Goal: Task Accomplishment & Management: Manage account settings

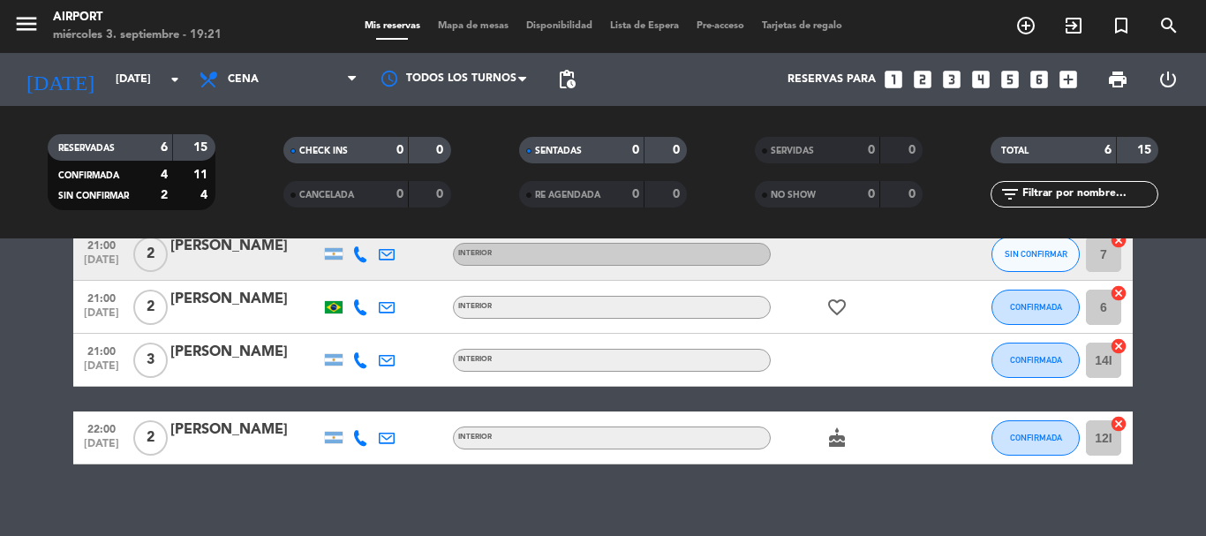
scroll to position [264, 0]
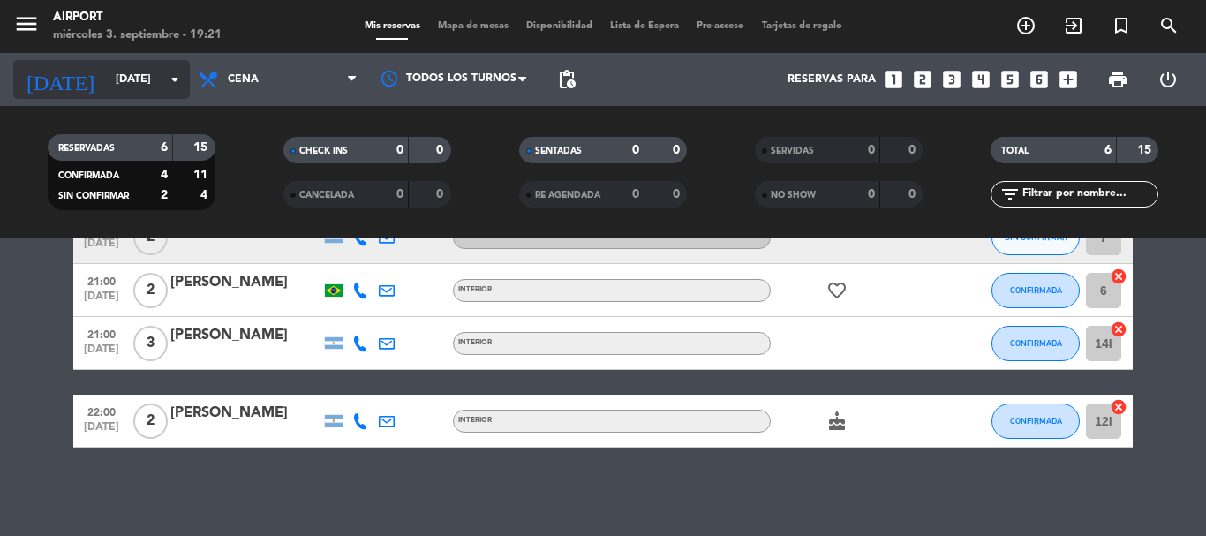
click at [143, 93] on input "[DATE]" at bounding box center [181, 79] width 149 height 30
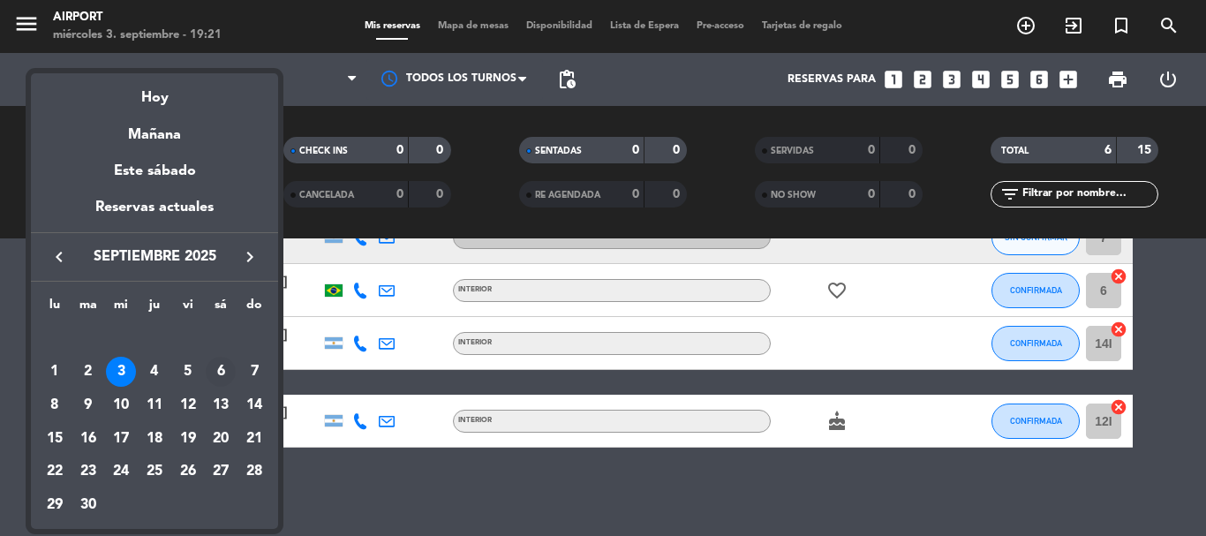
click at [223, 371] on div "6" at bounding box center [221, 372] width 30 height 30
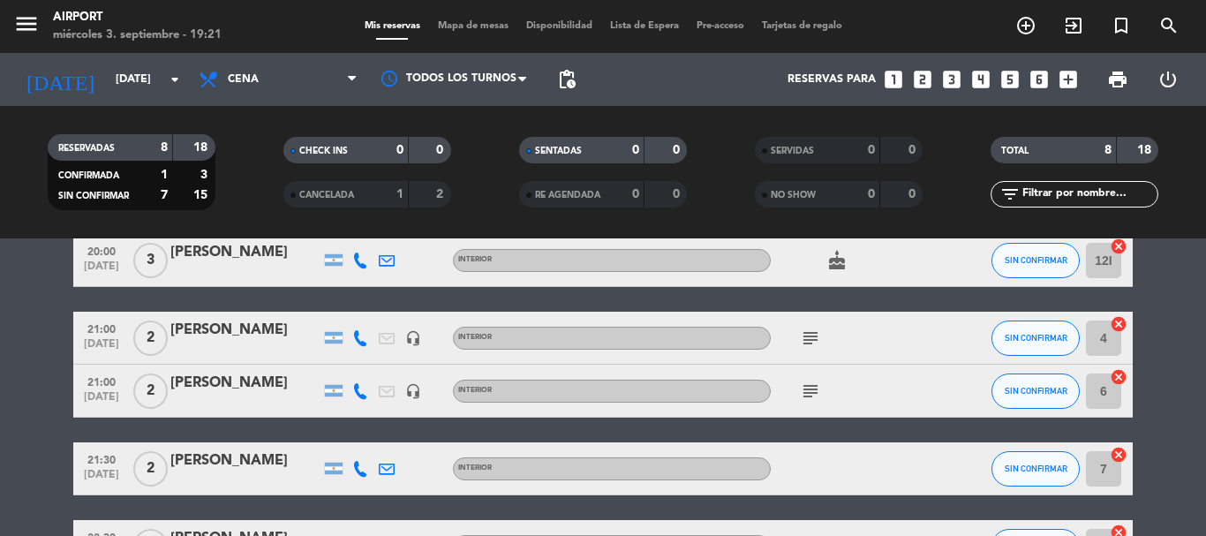
scroll to position [0, 0]
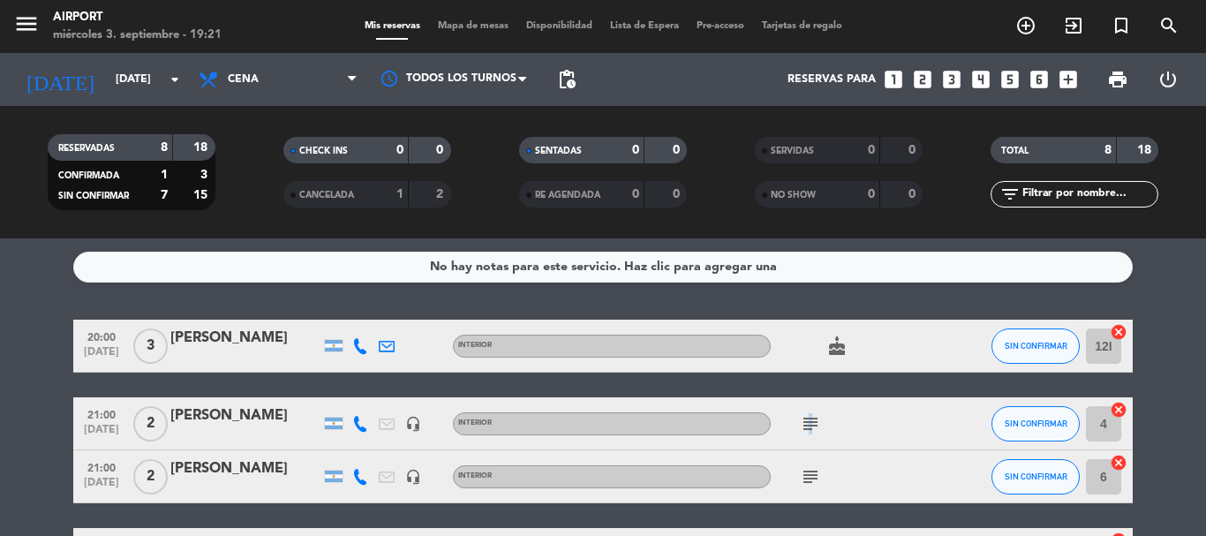
click at [809, 425] on icon "subject" at bounding box center [810, 423] width 21 height 21
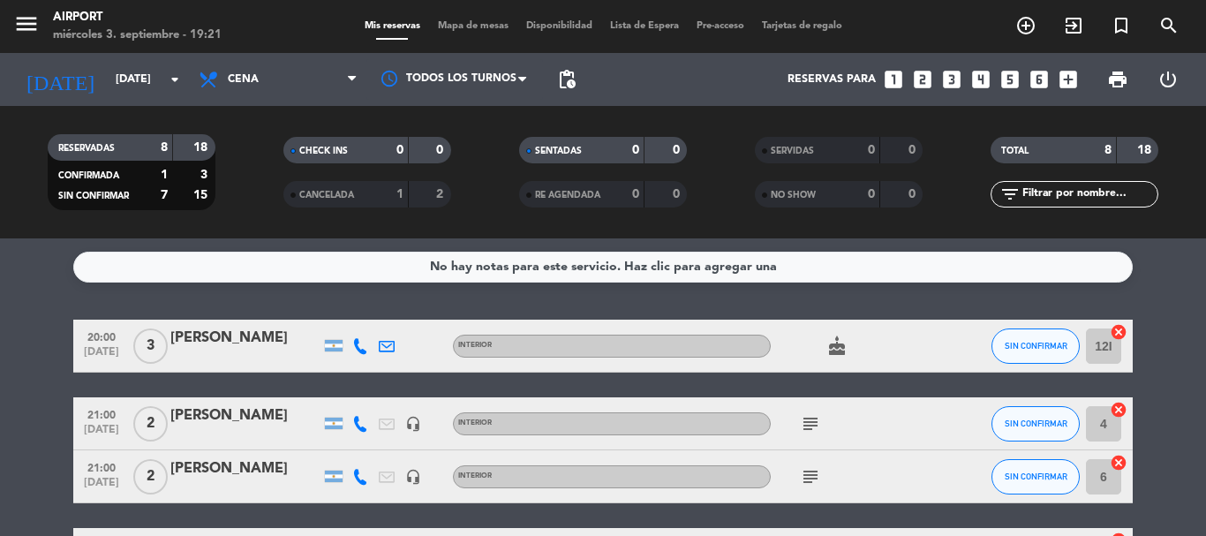
drag, startPoint x: 812, startPoint y: 464, endPoint x: 813, endPoint y: 482, distance: 17.7
click at [813, 465] on div "subject" at bounding box center [850, 476] width 159 height 52
click at [813, 482] on icon "subject" at bounding box center [810, 476] width 21 height 21
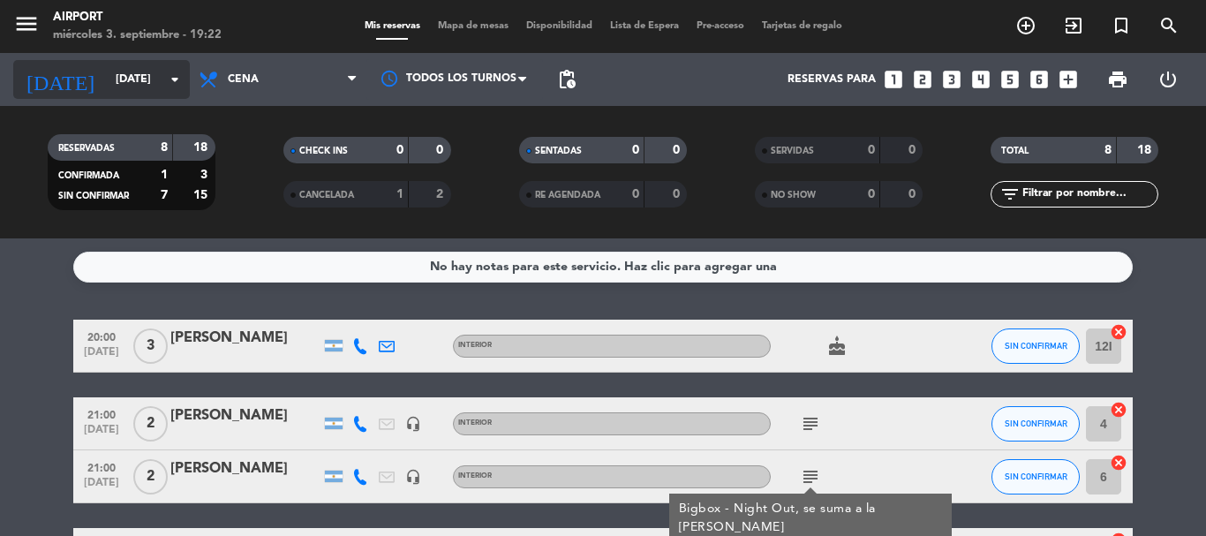
click at [154, 75] on input "[DATE]" at bounding box center [181, 79] width 149 height 30
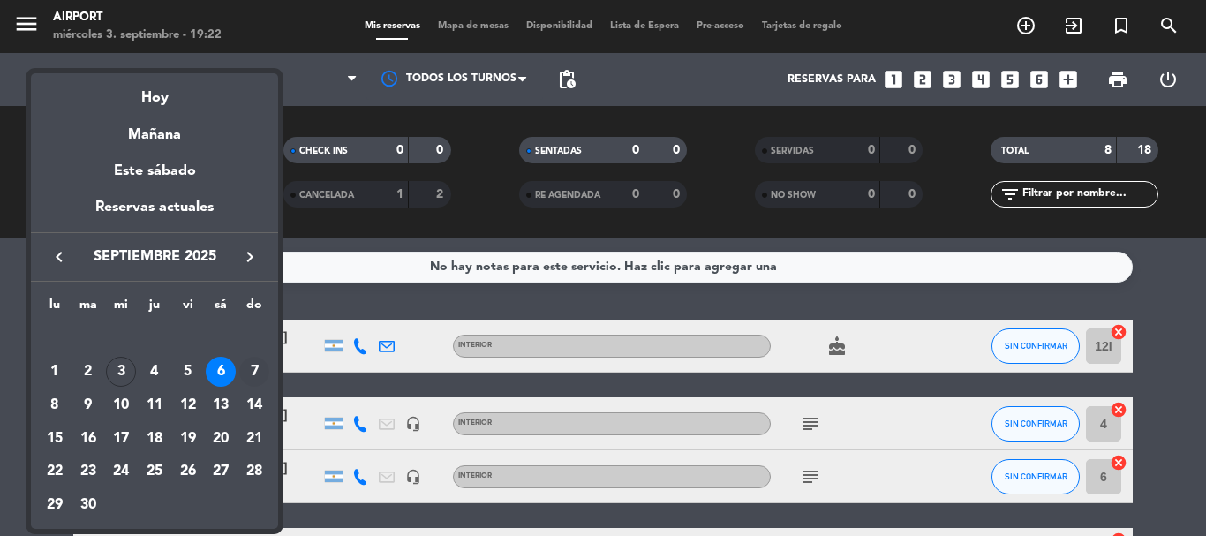
click at [250, 367] on div "7" at bounding box center [254, 372] width 30 height 30
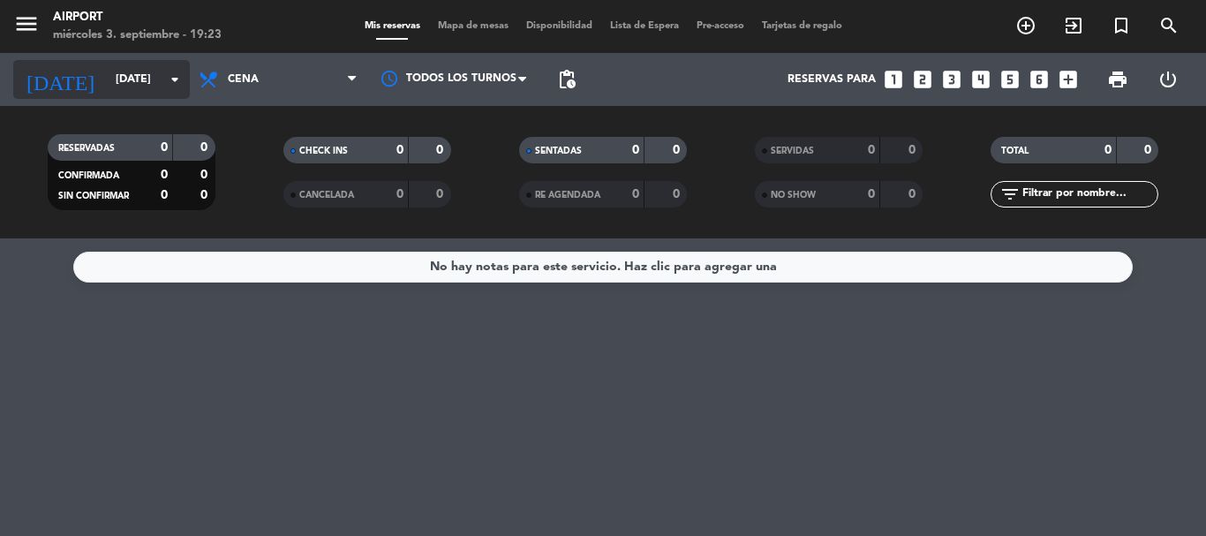
click at [140, 65] on input "[DATE]" at bounding box center [181, 79] width 149 height 30
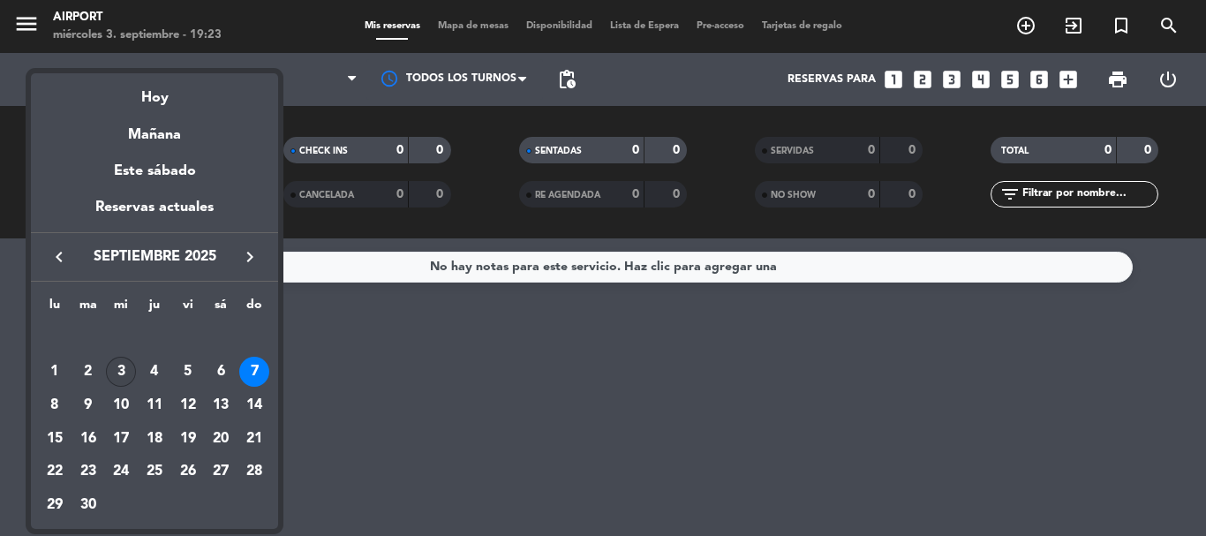
click at [121, 372] on div "3" at bounding box center [121, 372] width 30 height 30
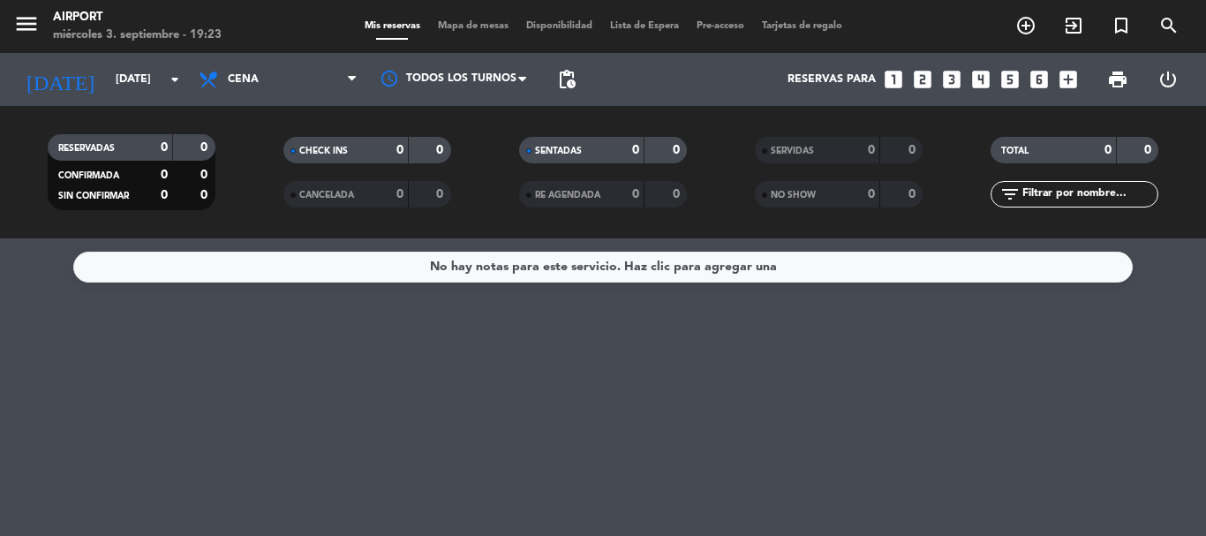
type input "[DATE]"
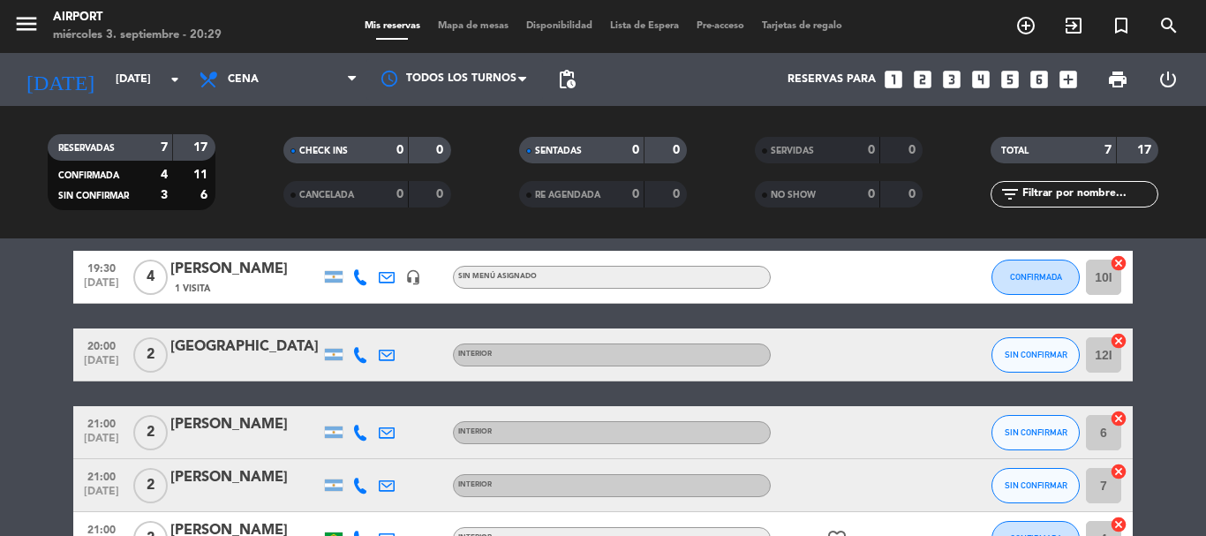
scroll to position [52, 0]
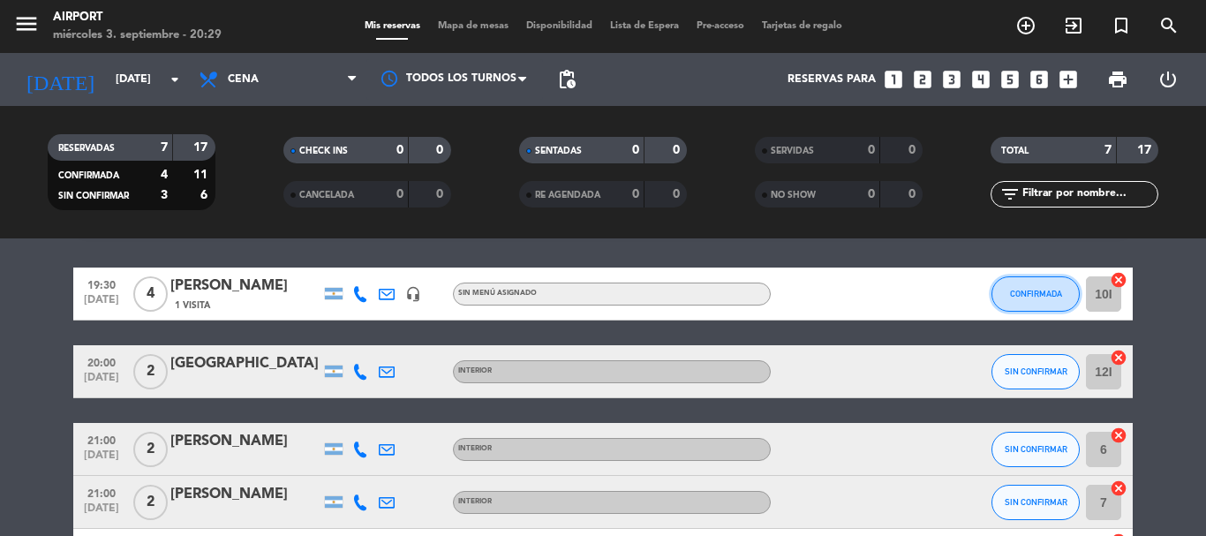
click at [1008, 302] on button "CONFIRMADA" at bounding box center [1036, 293] width 88 height 35
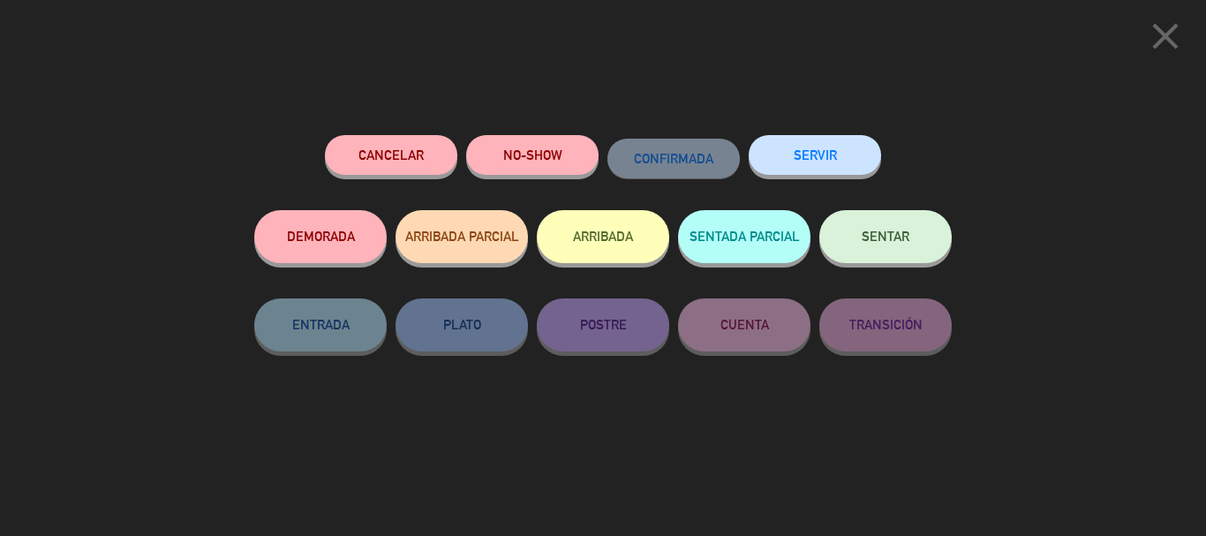
click at [887, 244] on span "SENTAR" at bounding box center [886, 236] width 48 height 15
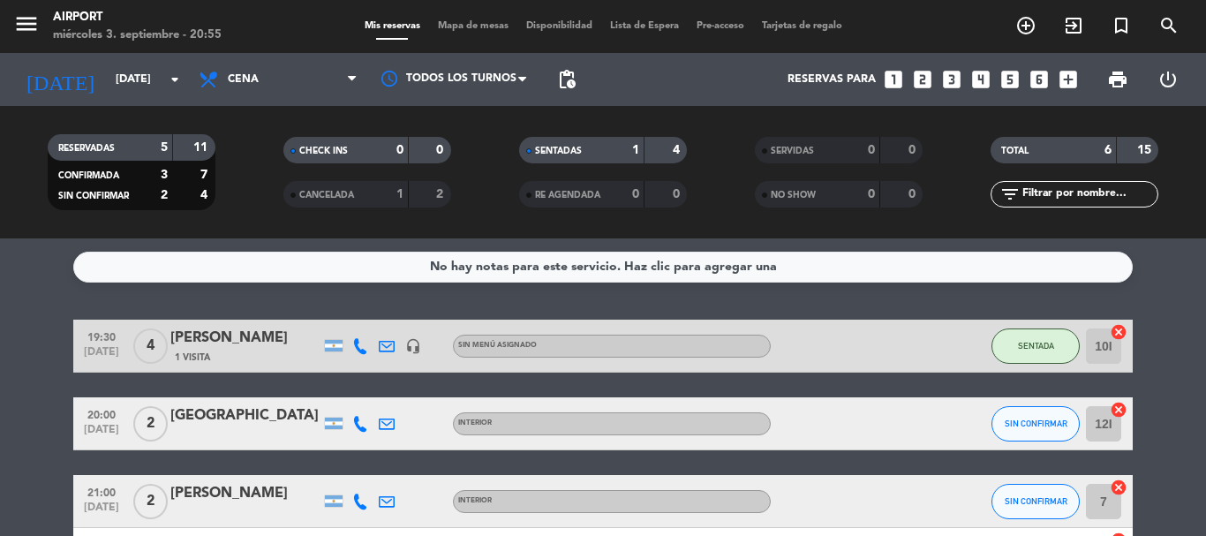
scroll to position [177, 0]
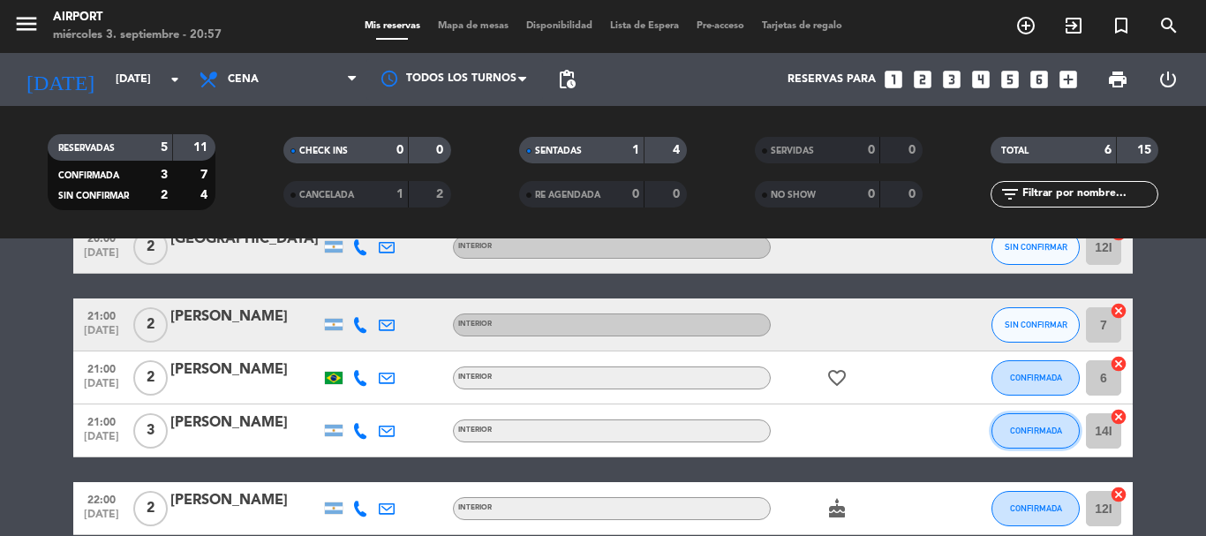
click at [1047, 439] on button "CONFIRMADA" at bounding box center [1036, 430] width 88 height 35
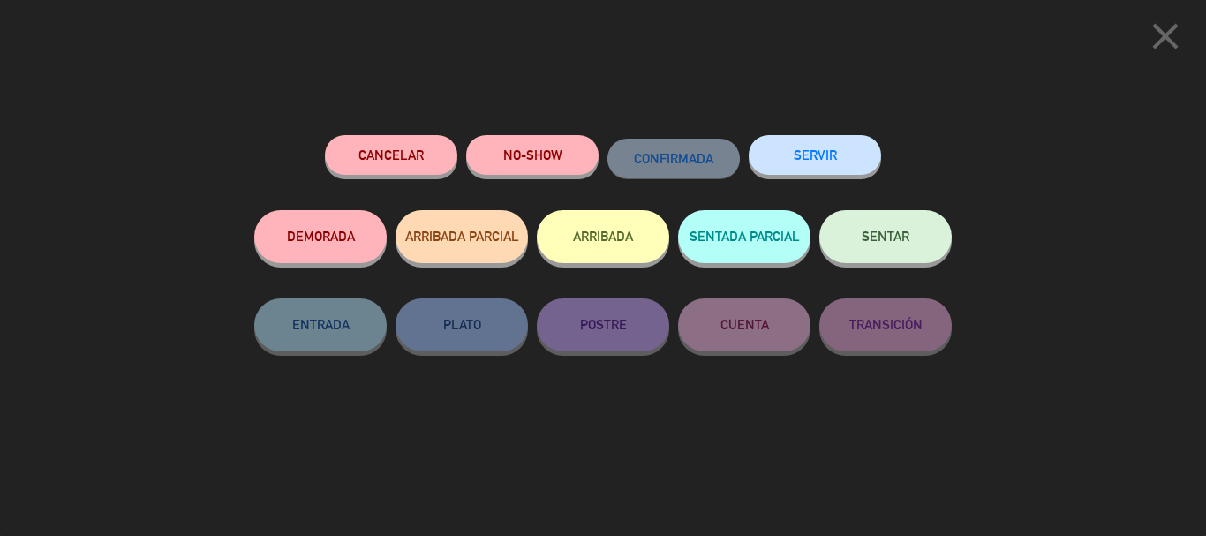
click at [936, 256] on button "SENTAR" at bounding box center [885, 236] width 132 height 53
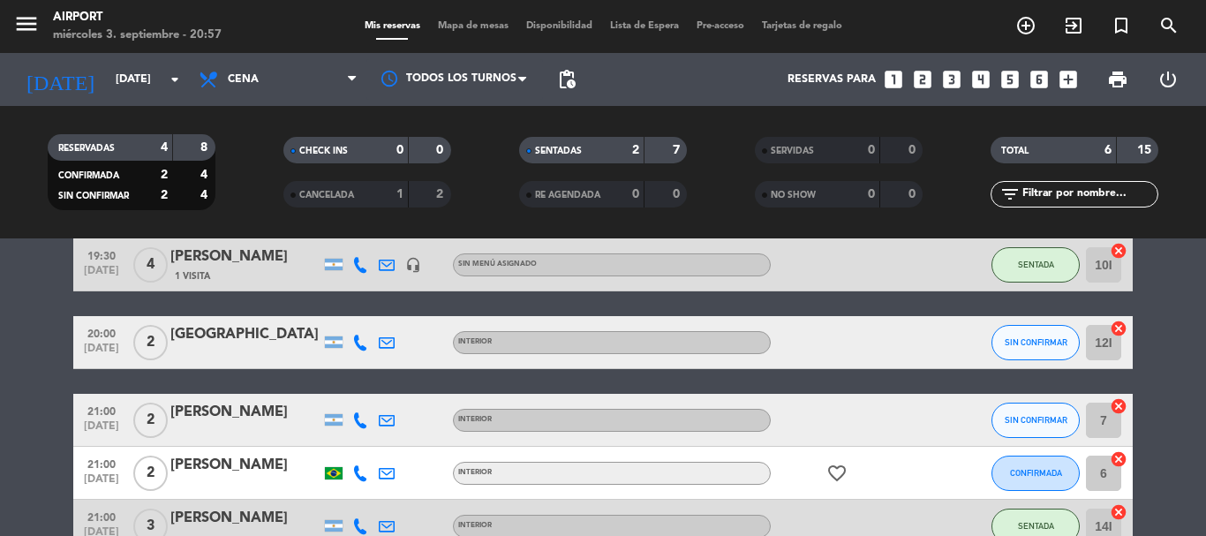
scroll to position [0, 0]
